Goal: Task Accomplishment & Management: Use online tool/utility

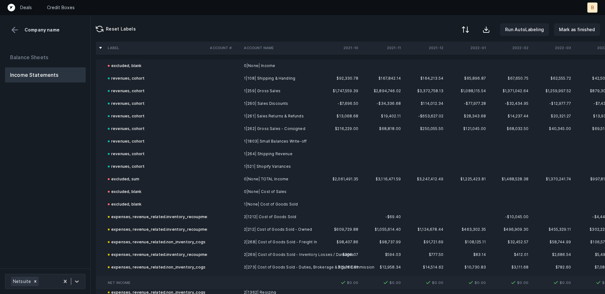
click at [468, 27] on div at bounding box center [466, 30] width 8 height 8
click at [416, 63] on div "By Hum label" at bounding box center [426, 67] width 28 height 8
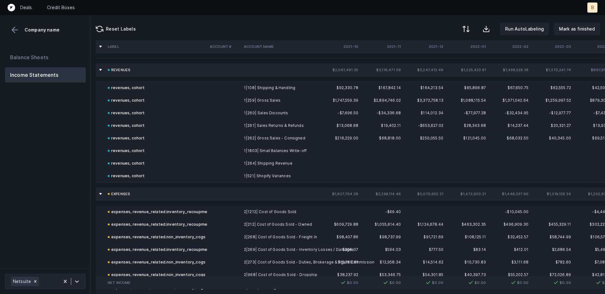
click at [101, 70] on th at bounding box center [101, 70] width 8 height 8
drag, startPoint x: 101, startPoint y: 70, endPoint x: 147, endPoint y: 71, distance: 46.0
click at [101, 70] on th at bounding box center [101, 70] width 8 height 8
click at [158, 71] on th "revenues" at bounding box center [156, 70] width 102 height 13
drag, startPoint x: 99, startPoint y: 70, endPoint x: 156, endPoint y: 76, distance: 57.0
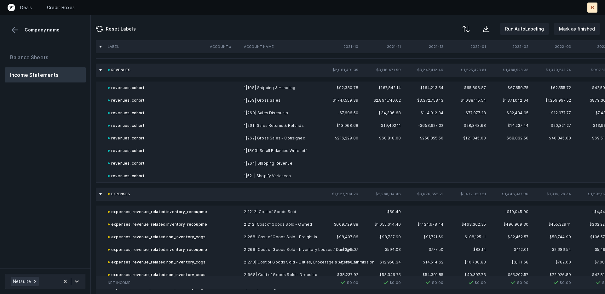
click at [100, 70] on th at bounding box center [101, 70] width 8 height 8
drag, startPoint x: 304, startPoint y: 71, endPoint x: 156, endPoint y: 74, distance: 147.5
click at [298, 72] on th at bounding box center [279, 70] width 77 height 13
click at [101, 71] on th at bounding box center [101, 70] width 8 height 8
drag, startPoint x: 100, startPoint y: 194, endPoint x: 107, endPoint y: 194, distance: 7.2
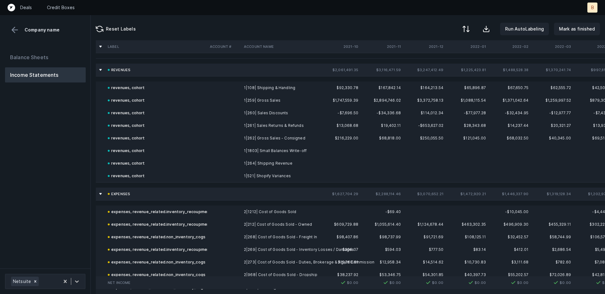
click at [102, 194] on th at bounding box center [101, 194] width 8 height 8
drag, startPoint x: 182, startPoint y: 194, endPoint x: 90, endPoint y: 117, distance: 119.4
click at [180, 194] on th "expenses" at bounding box center [156, 194] width 102 height 13
click at [160, 89] on td "revenues, cohort" at bounding box center [156, 88] width 102 height 13
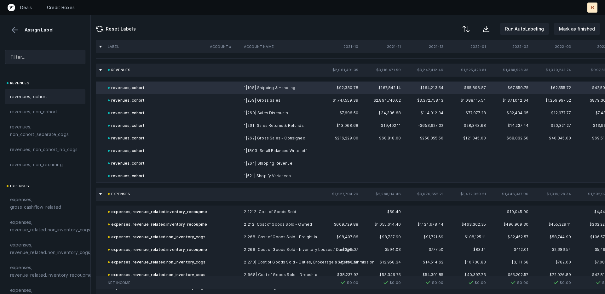
click at [101, 70] on th at bounding box center [101, 70] width 8 height 8
click at [211, 69] on th at bounding box center [224, 70] width 34 height 13
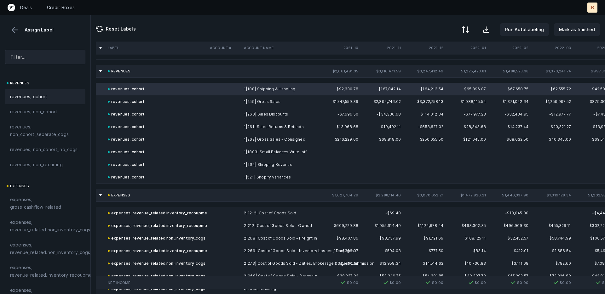
click at [469, 27] on div at bounding box center [466, 30] width 8 height 8
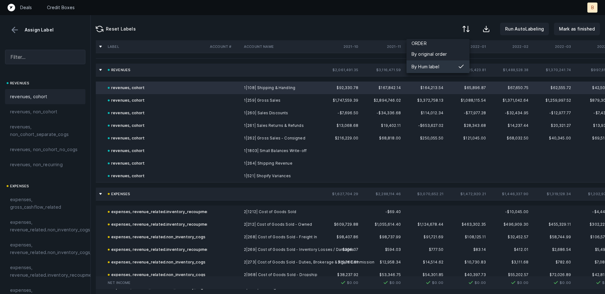
click at [430, 66] on div "By Hum label" at bounding box center [426, 67] width 28 height 8
click at [100, 70] on th at bounding box center [101, 70] width 8 height 8
drag, startPoint x: 98, startPoint y: 194, endPoint x: 121, endPoint y: 175, distance: 29.4
click at [99, 194] on th at bounding box center [101, 194] width 8 height 8
click at [159, 68] on th "revenues" at bounding box center [156, 70] width 102 height 13
